Goal: Use online tool/utility: Utilize a website feature to perform a specific function

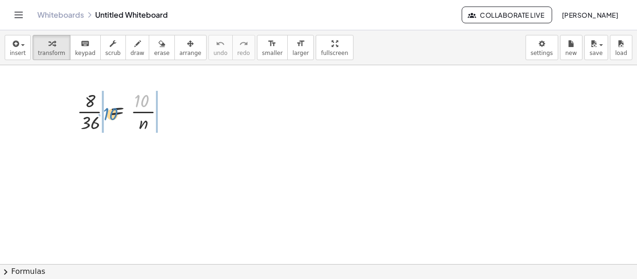
drag, startPoint x: 145, startPoint y: 100, endPoint x: 114, endPoint y: 113, distance: 33.9
click at [114, 113] on div at bounding box center [124, 111] width 104 height 47
drag, startPoint x: 97, startPoint y: 111, endPoint x: 169, endPoint y: 115, distance: 72.4
click at [169, 115] on div at bounding box center [124, 111] width 104 height 47
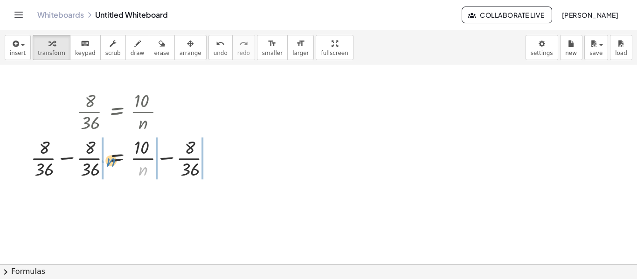
drag, startPoint x: 143, startPoint y: 169, endPoint x: 111, endPoint y: 160, distance: 33.4
click at [111, 160] on div at bounding box center [124, 157] width 196 height 47
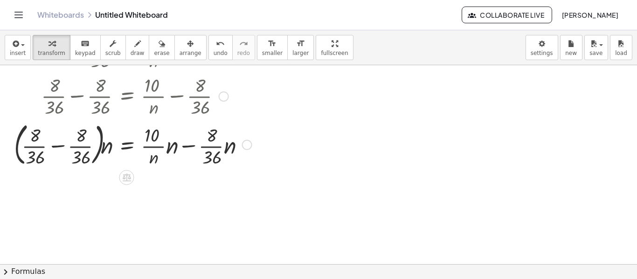
scroll to position [47, 0]
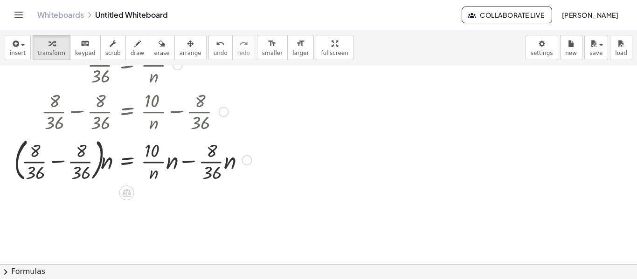
click at [60, 163] on div at bounding box center [132, 159] width 247 height 50
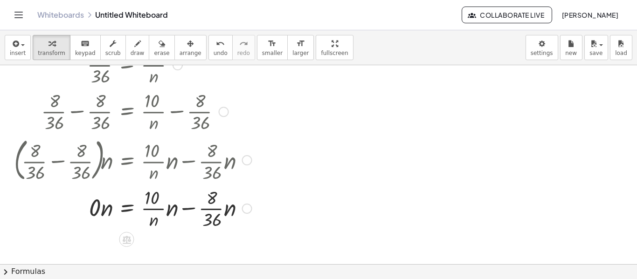
click at [96, 209] on div at bounding box center [132, 208] width 247 height 47
drag, startPoint x: 156, startPoint y: 219, endPoint x: 170, endPoint y: 214, distance: 14.3
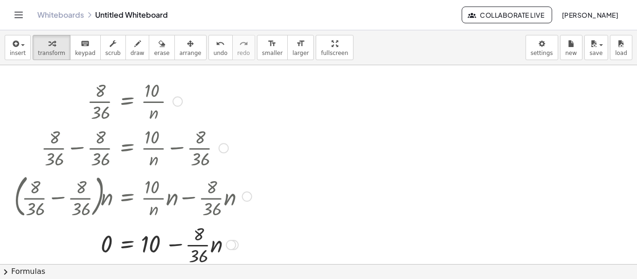
scroll to position [0, 0]
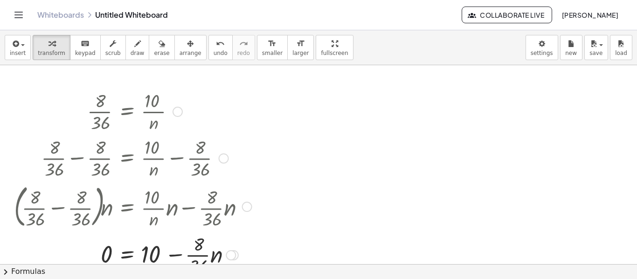
click at [178, 112] on div at bounding box center [178, 112] width 10 height 10
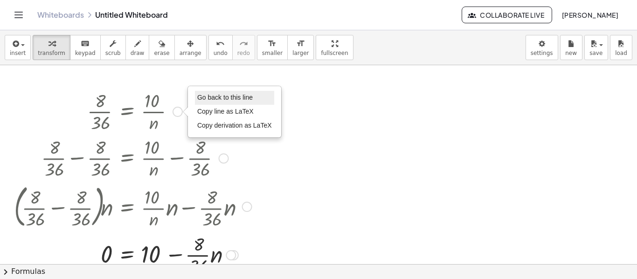
click at [225, 97] on span "Go back to this line" at bounding box center [225, 97] width 56 height 7
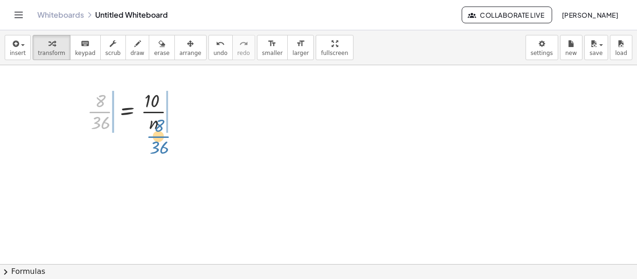
drag, startPoint x: 107, startPoint y: 111, endPoint x: 166, endPoint y: 136, distance: 63.8
click at [166, 136] on div "· 8 · 36 · 8 · 36 = · 10 · n Go back to this line Copy line as LaTeX Copy deriv…" at bounding box center [131, 110] width 116 height 51
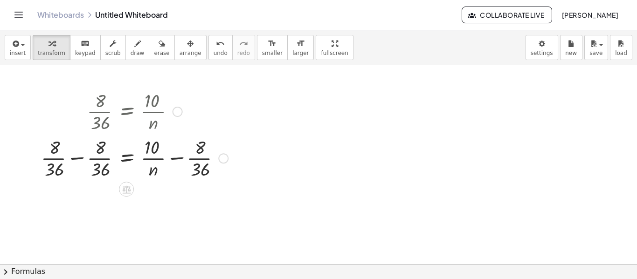
click at [83, 158] on div at bounding box center [134, 157] width 196 height 47
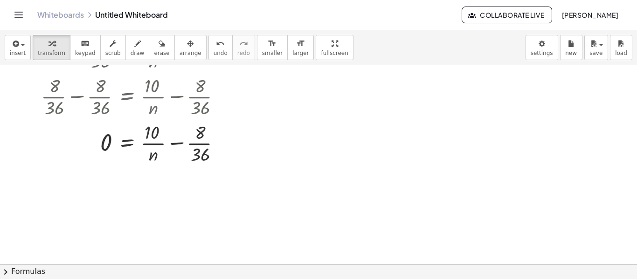
scroll to position [47, 0]
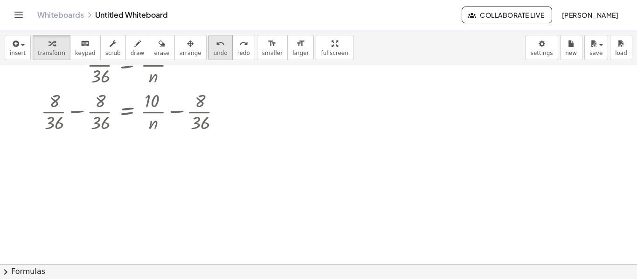
click at [214, 50] on span "undo" at bounding box center [221, 53] width 14 height 7
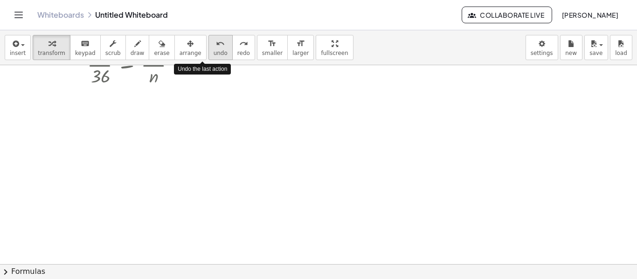
click at [214, 52] on span "undo" at bounding box center [221, 53] width 14 height 7
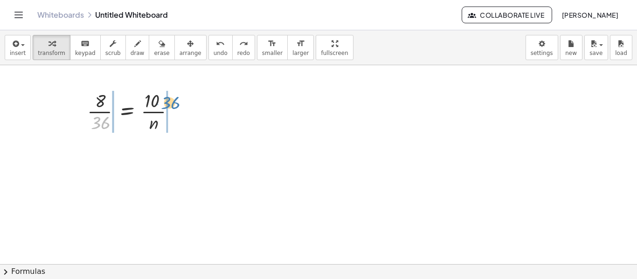
drag, startPoint x: 98, startPoint y: 125, endPoint x: 168, endPoint y: 105, distance: 72.8
click at [168, 105] on div at bounding box center [135, 111] width 104 height 47
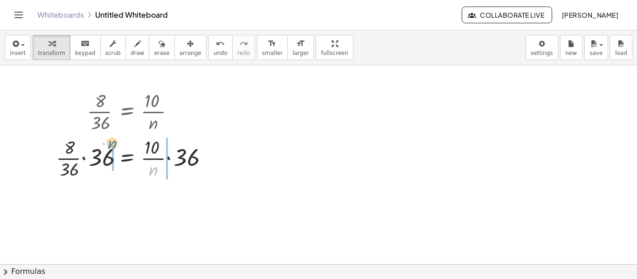
drag, startPoint x: 149, startPoint y: 168, endPoint x: 110, endPoint y: 144, distance: 45.9
click at [110, 144] on div at bounding box center [134, 157] width 167 height 47
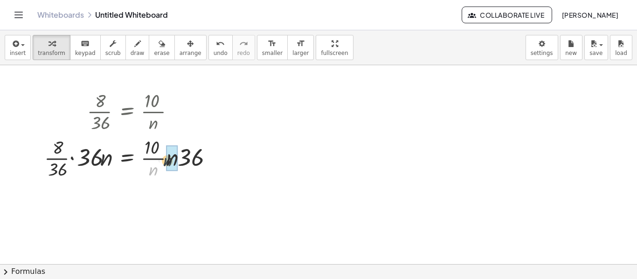
drag, startPoint x: 155, startPoint y: 169, endPoint x: 169, endPoint y: 160, distance: 16.8
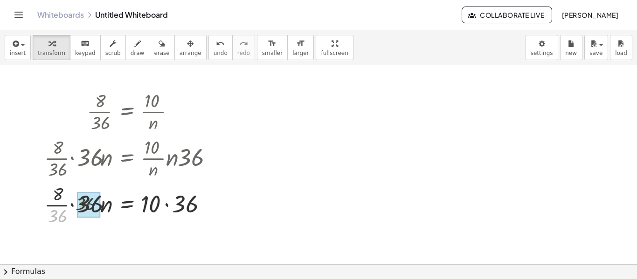
drag, startPoint x: 63, startPoint y: 216, endPoint x: 89, endPoint y: 204, distance: 28.6
click at [168, 205] on div at bounding box center [131, 204] width 182 height 32
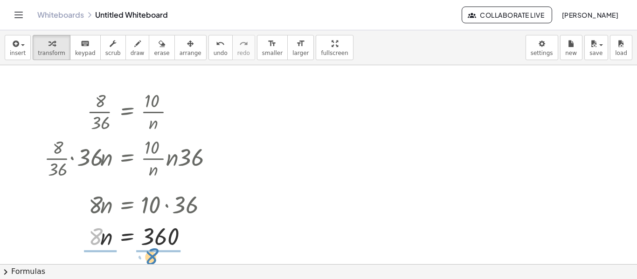
drag, startPoint x: 96, startPoint y: 233, endPoint x: 152, endPoint y: 253, distance: 59.5
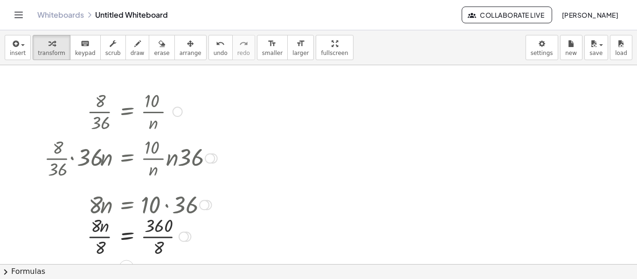
click at [104, 237] on div at bounding box center [131, 236] width 182 height 47
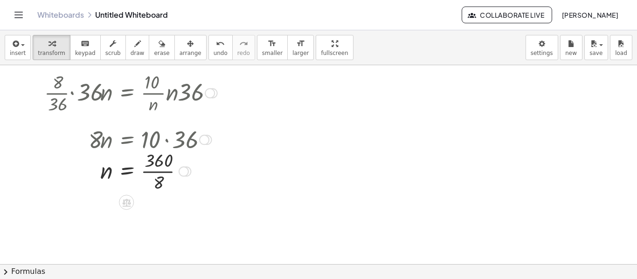
scroll to position [93, 0]
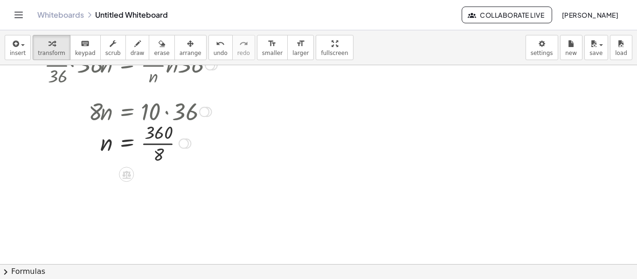
click at [166, 146] on div at bounding box center [131, 142] width 182 height 47
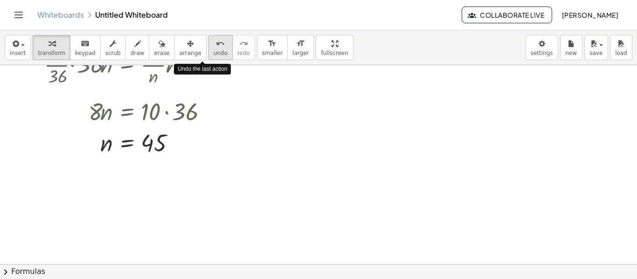
click at [214, 52] on span "undo" at bounding box center [221, 53] width 14 height 7
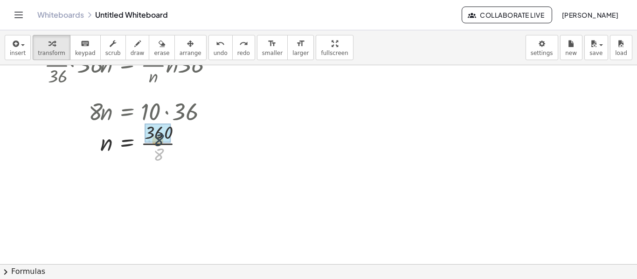
drag, startPoint x: 161, startPoint y: 154, endPoint x: 162, endPoint y: 143, distance: 10.7
click at [214, 51] on span "undo" at bounding box center [221, 53] width 14 height 7
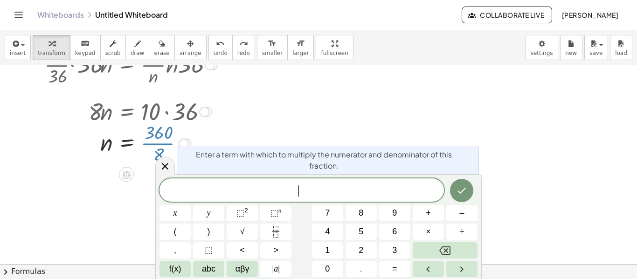
click at [167, 143] on div at bounding box center [136, 142] width 193 height 47
click at [326, 250] on span "1" at bounding box center [327, 250] width 5 height 13
click at [442, 256] on icon "Backspace" at bounding box center [444, 250] width 11 height 11
click at [326, 248] on span "1" at bounding box center [327, 250] width 5 height 13
click at [277, 233] on icon "Fraction" at bounding box center [276, 232] width 12 height 12
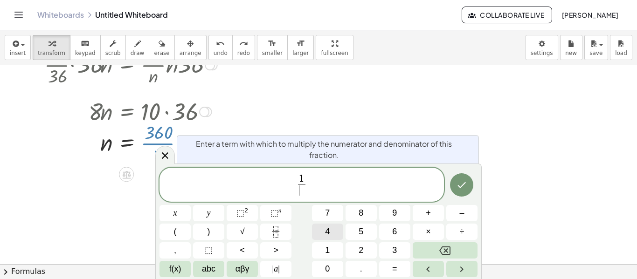
click at [328, 230] on span "4" at bounding box center [327, 232] width 5 height 13
click at [460, 190] on icon "Done" at bounding box center [461, 185] width 11 height 11
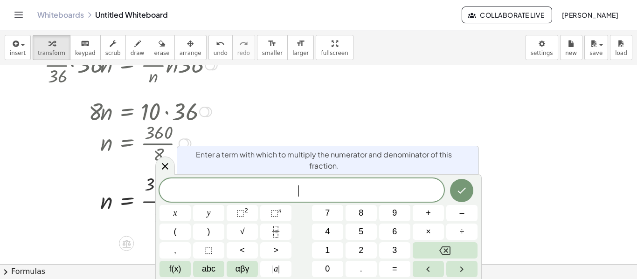
click at [183, 192] on body "Graspable Math Activities Whiteboards Classes Account v1.28.4 | Privacy policy …" at bounding box center [318, 139] width 637 height 279
click at [167, 170] on icon at bounding box center [165, 165] width 11 height 11
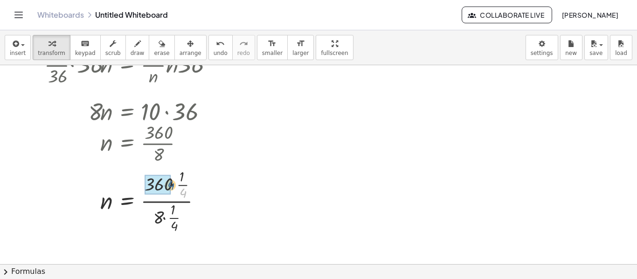
drag, startPoint x: 183, startPoint y: 192, endPoint x: 171, endPoint y: 183, distance: 15.1
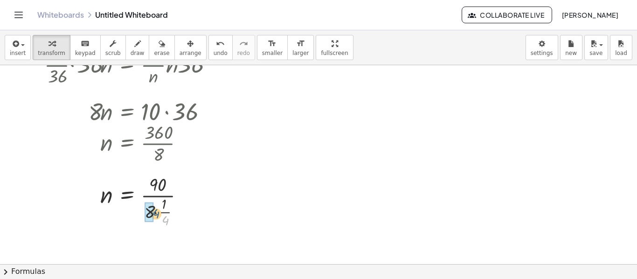
drag, startPoint x: 164, startPoint y: 221, endPoint x: 154, endPoint y: 214, distance: 12.0
click at [154, 214] on div at bounding box center [131, 201] width 182 height 58
drag, startPoint x: 153, startPoint y: 222, endPoint x: 155, endPoint y: 208, distance: 14.2
click at [157, 200] on div at bounding box center [131, 200] width 182 height 47
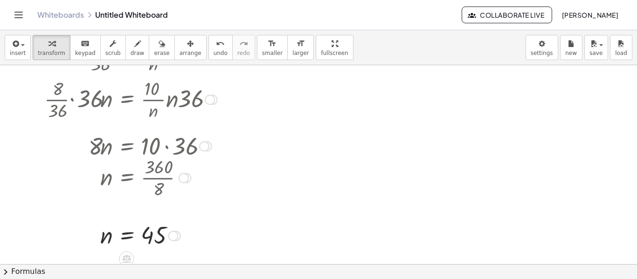
scroll to position [0, 0]
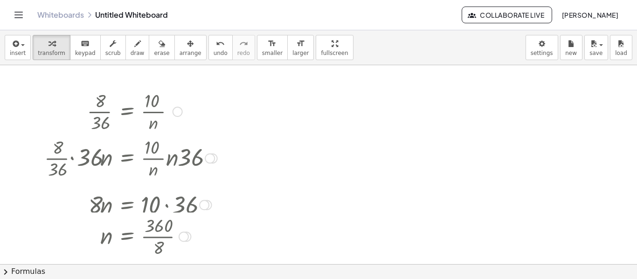
click at [178, 112] on div at bounding box center [178, 112] width 10 height 10
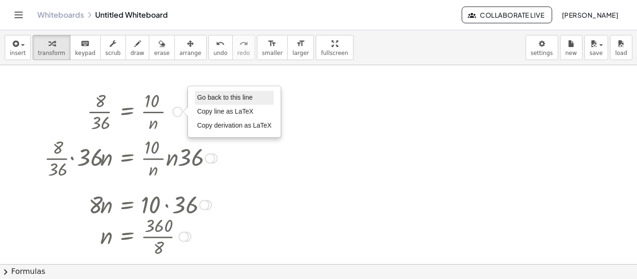
click at [225, 102] on li "Go back to this line" at bounding box center [234, 98] width 79 height 14
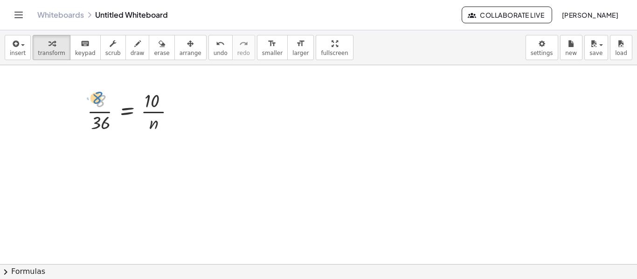
click at [96, 96] on div at bounding box center [135, 111] width 104 height 47
click at [221, 106] on div at bounding box center [318, 264] width 637 height 398
drag, startPoint x: 233, startPoint y: 138, endPoint x: 213, endPoint y: 119, distance: 27.1
click at [213, 119] on div at bounding box center [208, 113] width 14 height 51
drag, startPoint x: 226, startPoint y: 128, endPoint x: 258, endPoint y: 137, distance: 33.4
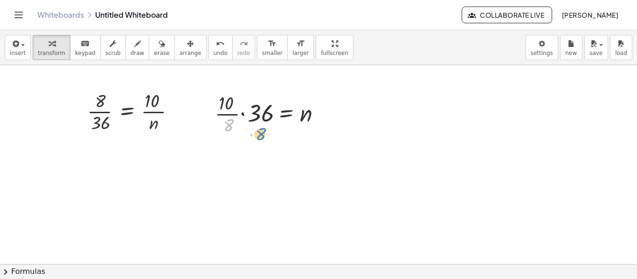
click at [258, 137] on div at bounding box center [271, 113] width 122 height 47
drag, startPoint x: 227, startPoint y: 106, endPoint x: 214, endPoint y: 109, distance: 13.4
click at [214, 109] on div "· 10 · · [DATE] = n" at bounding box center [268, 113] width 134 height 51
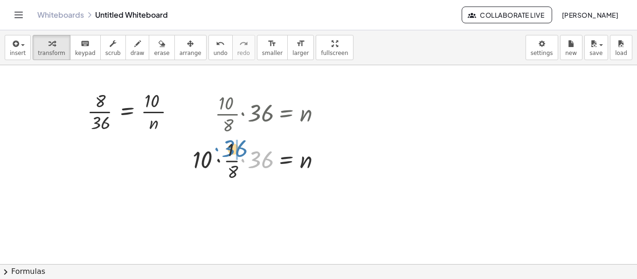
drag, startPoint x: 255, startPoint y: 158, endPoint x: 230, endPoint y: 148, distance: 26.0
click at [230, 148] on div at bounding box center [260, 160] width 145 height 47
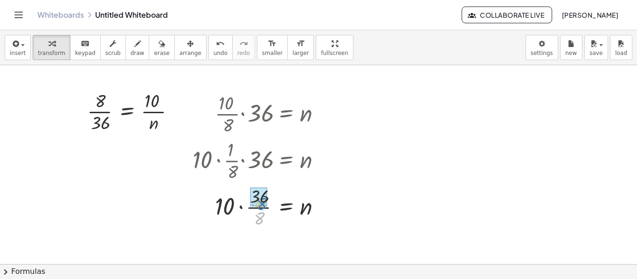
drag, startPoint x: 261, startPoint y: 216, endPoint x: 263, endPoint y: 202, distance: 14.6
drag, startPoint x: 321, startPoint y: 209, endPoint x: 330, endPoint y: 261, distance: 52.5
click at [330, 261] on div "· 8 · 36 = · 10 · n Go back to this line Copy line as LaTeX Copy derivation as …" at bounding box center [318, 264] width 637 height 398
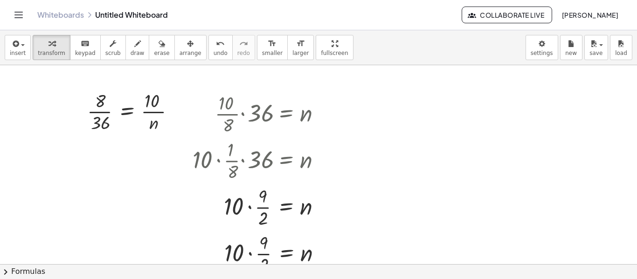
scroll to position [47, 0]
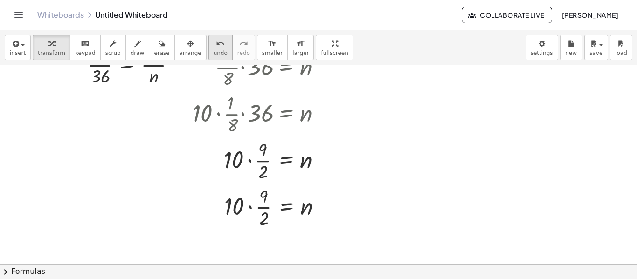
click at [216, 47] on icon "undo" at bounding box center [220, 43] width 9 height 11
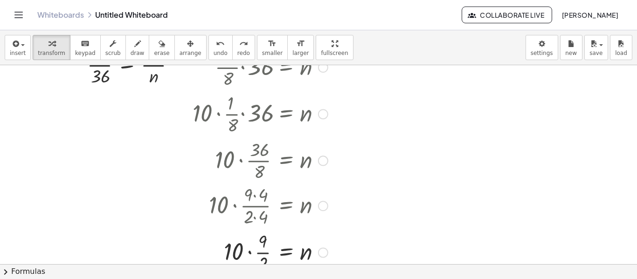
drag, startPoint x: 321, startPoint y: 161, endPoint x: 324, endPoint y: 259, distance: 97.5
click at [285, 253] on div "· · 10 = n · 9 · 2" at bounding box center [285, 253] width 0 height 0
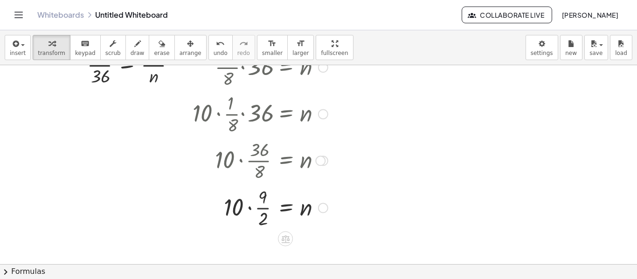
drag, startPoint x: 323, startPoint y: 255, endPoint x: 323, endPoint y: 205, distance: 49.9
click at [323, 205] on div at bounding box center [323, 208] width 10 height 10
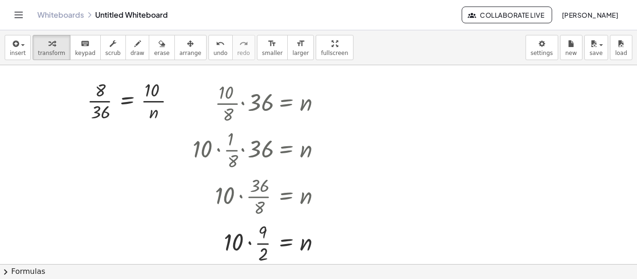
scroll to position [0, 0]
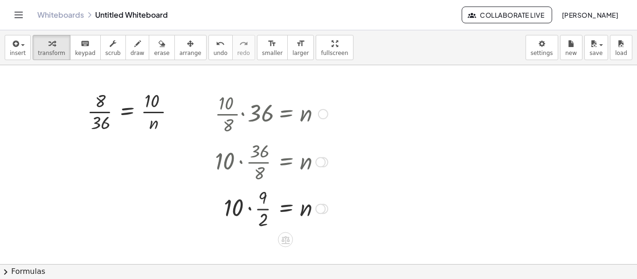
drag, startPoint x: 319, startPoint y: 209, endPoint x: 325, endPoint y: 160, distance: 49.3
click at [325, 160] on div at bounding box center [320, 162] width 10 height 10
click at [320, 165] on div at bounding box center [320, 161] width 10 height 10
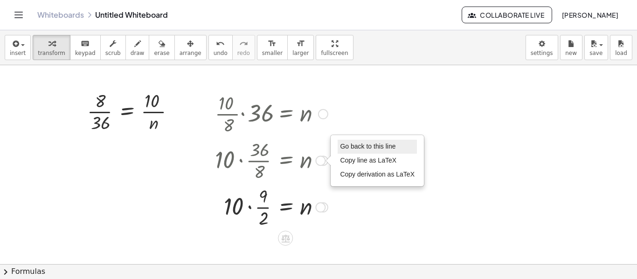
click at [361, 150] on span "Go back to this line" at bounding box center [368, 146] width 56 height 7
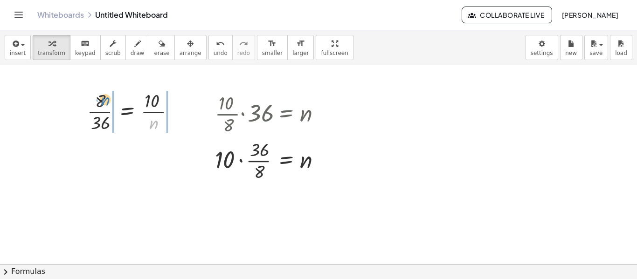
drag, startPoint x: 155, startPoint y: 125, endPoint x: 107, endPoint y: 102, distance: 53.0
click at [107, 102] on div at bounding box center [135, 111] width 104 height 47
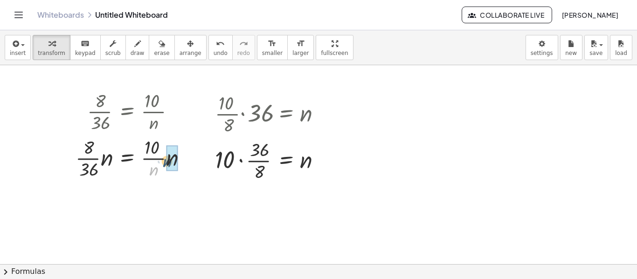
drag, startPoint x: 154, startPoint y: 169, endPoint x: 168, endPoint y: 160, distance: 16.3
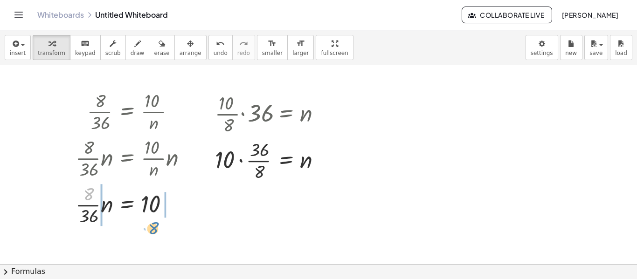
drag, startPoint x: 88, startPoint y: 195, endPoint x: 153, endPoint y: 229, distance: 73.2
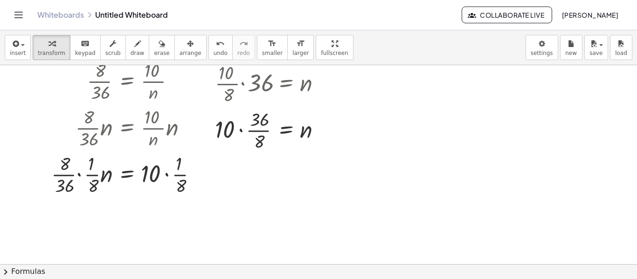
scroll to position [47, 0]
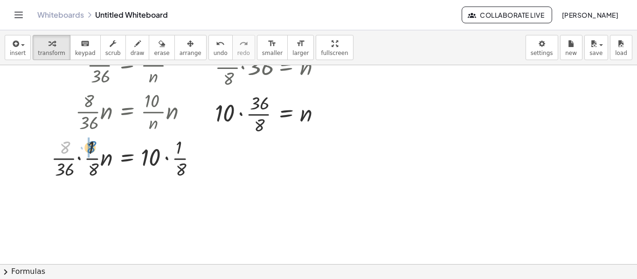
drag, startPoint x: 66, startPoint y: 148, endPoint x: 92, endPoint y: 147, distance: 26.1
click at [92, 147] on div at bounding box center [128, 157] width 163 height 47
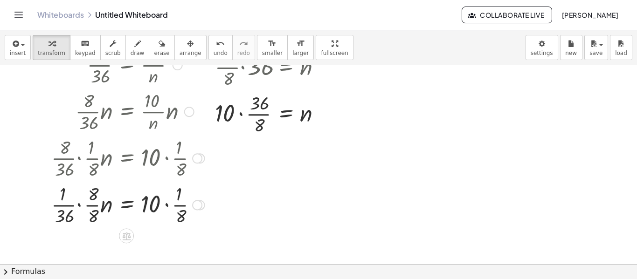
click at [78, 204] on div at bounding box center [128, 204] width 163 height 47
drag, startPoint x: 92, startPoint y: 216, endPoint x: 85, endPoint y: 192, distance: 24.4
click at [85, 192] on div at bounding box center [128, 204] width 163 height 47
click at [167, 206] on div at bounding box center [128, 204] width 163 height 47
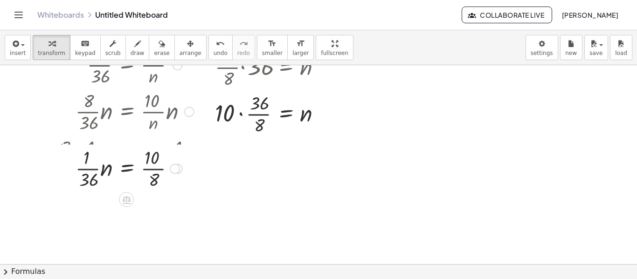
drag, startPoint x: 174, startPoint y: 207, endPoint x: 177, endPoint y: 137, distance: 69.6
click at [176, 164] on div at bounding box center [175, 169] width 10 height 10
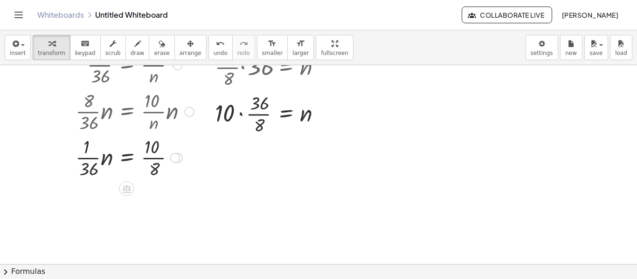
click at [178, 135] on div at bounding box center [135, 157] width 128 height 47
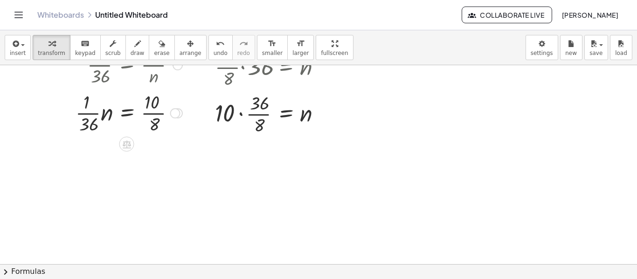
drag, startPoint x: 176, startPoint y: 147, endPoint x: 177, endPoint y: 109, distance: 38.7
click at [177, 109] on div at bounding box center [175, 113] width 10 height 10
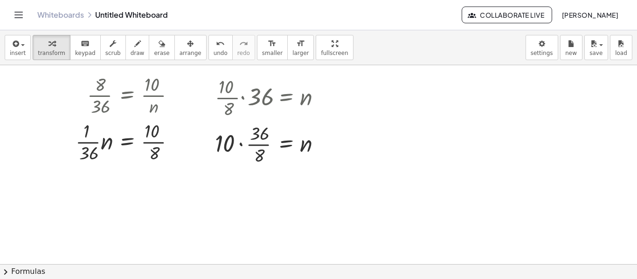
scroll to position [0, 0]
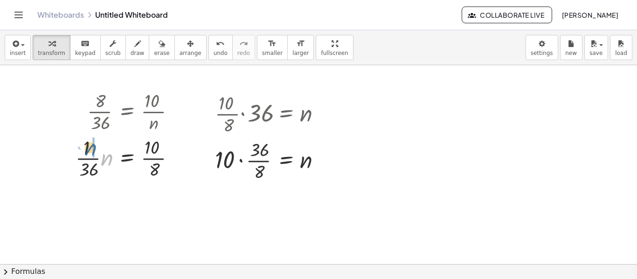
drag, startPoint x: 110, startPoint y: 159, endPoint x: 93, endPoint y: 148, distance: 19.9
drag, startPoint x: 178, startPoint y: 202, endPoint x: 188, endPoint y: 153, distance: 49.0
click at [188, 153] on div "· 8 · 36 = · 10 · n · · 8 · 36 · n = · · 10 · n · n · · 8 · 36 · n = 10 · · 8 ·…" at bounding box center [131, 134] width 116 height 99
drag, startPoint x: 104, startPoint y: 174, endPoint x: 173, endPoint y: 160, distance: 70.9
click at [173, 160] on div at bounding box center [135, 157] width 104 height 47
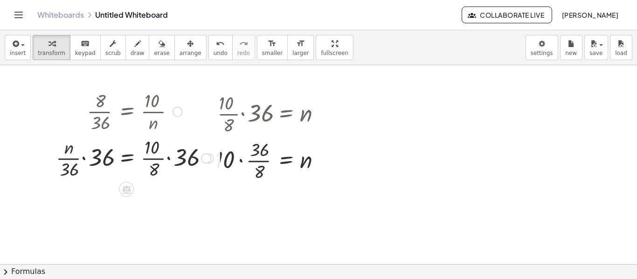
click at [83, 157] on div at bounding box center [134, 157] width 167 height 47
drag, startPoint x: 101, startPoint y: 171, endPoint x: 105, endPoint y: 150, distance: 21.0
click at [151, 173] on div at bounding box center [151, 157] width 136 height 47
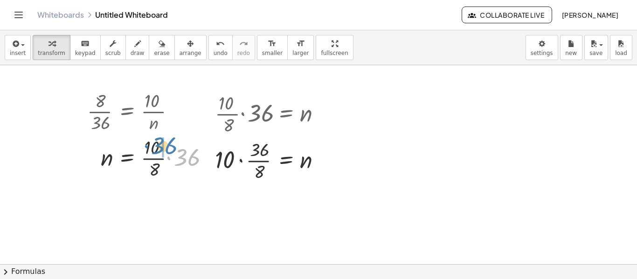
drag, startPoint x: 185, startPoint y: 158, endPoint x: 162, endPoint y: 146, distance: 25.2
drag, startPoint x: 155, startPoint y: 149, endPoint x: 146, endPoint y: 162, distance: 15.1
click at [146, 162] on div at bounding box center [147, 157] width 128 height 47
drag, startPoint x: 152, startPoint y: 151, endPoint x: 136, endPoint y: 153, distance: 15.6
click at [136, 153] on div at bounding box center [147, 157] width 128 height 47
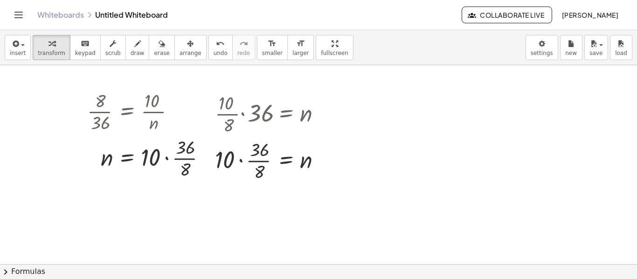
click at [385, 108] on div at bounding box center [318, 264] width 637 height 398
drag, startPoint x: 393, startPoint y: 127, endPoint x: 377, endPoint y: 108, distance: 24.9
click at [377, 108] on div at bounding box center [377, 106] width 14 height 36
drag, startPoint x: 388, startPoint y: 109, endPoint x: 440, endPoint y: 125, distance: 55.2
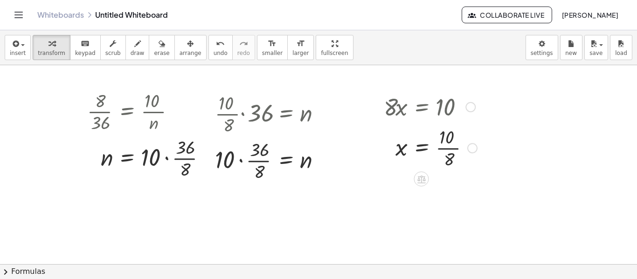
drag, startPoint x: 471, startPoint y: 192, endPoint x: 472, endPoint y: 143, distance: 49.0
click at [472, 143] on div at bounding box center [472, 148] width 10 height 10
drag, startPoint x: 471, startPoint y: 107, endPoint x: 564, endPoint y: 106, distance: 92.8
click at [564, 106] on div "· 8 · 36 = · 10 · n · · 8 · 36 · n = · · 10 · n · n · · 8 · 36 · n = 10 · · 8 ·…" at bounding box center [318, 264] width 637 height 398
drag, startPoint x: 463, startPoint y: 113, endPoint x: 486, endPoint y: 117, distance: 23.6
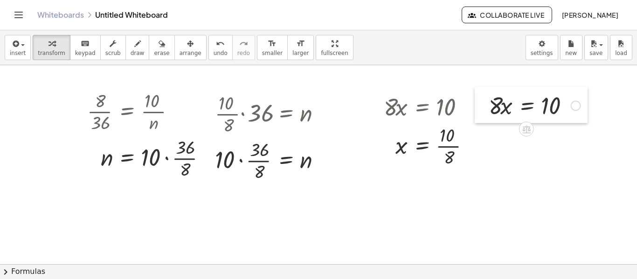
click at [486, 117] on div at bounding box center [482, 105] width 14 height 36
drag, startPoint x: 495, startPoint y: 110, endPoint x: 554, endPoint y: 116, distance: 58.6
click at [554, 116] on div at bounding box center [534, 105] width 101 height 32
drag, startPoint x: 500, startPoint y: 119, endPoint x: 564, endPoint y: 111, distance: 63.9
click at [564, 111] on div at bounding box center [534, 105] width 104 height 47
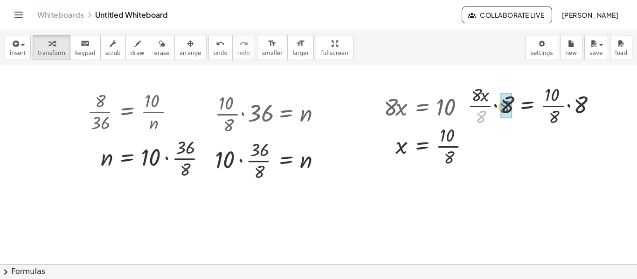
drag, startPoint x: 482, startPoint y: 118, endPoint x: 507, endPoint y: 107, distance: 26.8
drag, startPoint x: 583, startPoint y: 111, endPoint x: 544, endPoint y: 111, distance: 39.2
click at [544, 111] on div at bounding box center [545, 105] width 122 height 47
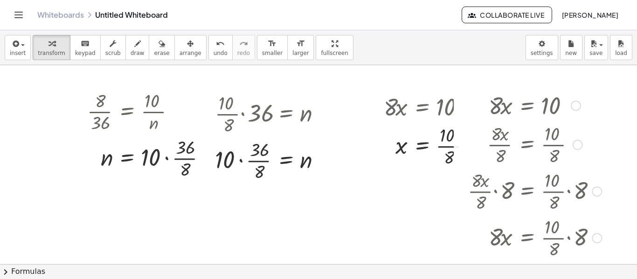
drag, startPoint x: 597, startPoint y: 106, endPoint x: 593, endPoint y: 301, distance: 195.5
click at [593, 279] on html "Graspable Math Activities Whiteboards Classes Account v1.28.4 | Privacy policy …" at bounding box center [318, 139] width 637 height 279
click at [578, 144] on div at bounding box center [578, 145] width 10 height 10
click at [611, 134] on span "Go back to this line" at bounding box center [626, 130] width 56 height 7
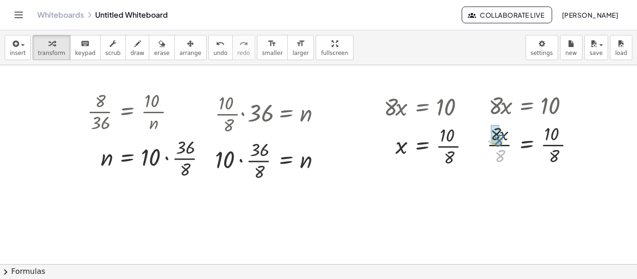
drag, startPoint x: 500, startPoint y: 155, endPoint x: 498, endPoint y: 140, distance: 15.5
drag, startPoint x: 577, startPoint y: 192, endPoint x: 573, endPoint y: 134, distance: 58.5
click at [527, 137] on div "x = · 10 · 8 Go back to this line Copy line as LaTeX Copy derivation as LaTeX" at bounding box center [527, 137] width 0 height 0
